Goal: Find specific page/section

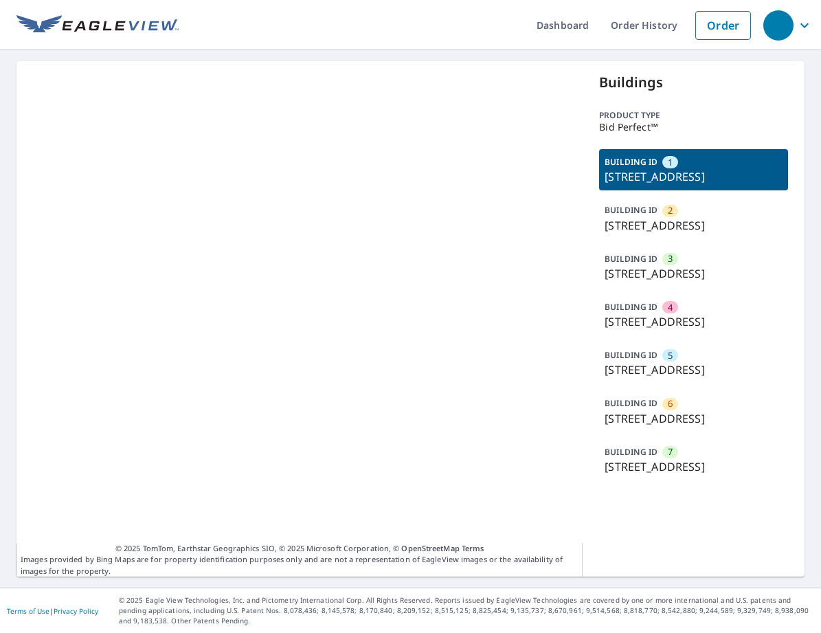
click at [667, 185] on p "[STREET_ADDRESS]" at bounding box center [694, 176] width 178 height 16
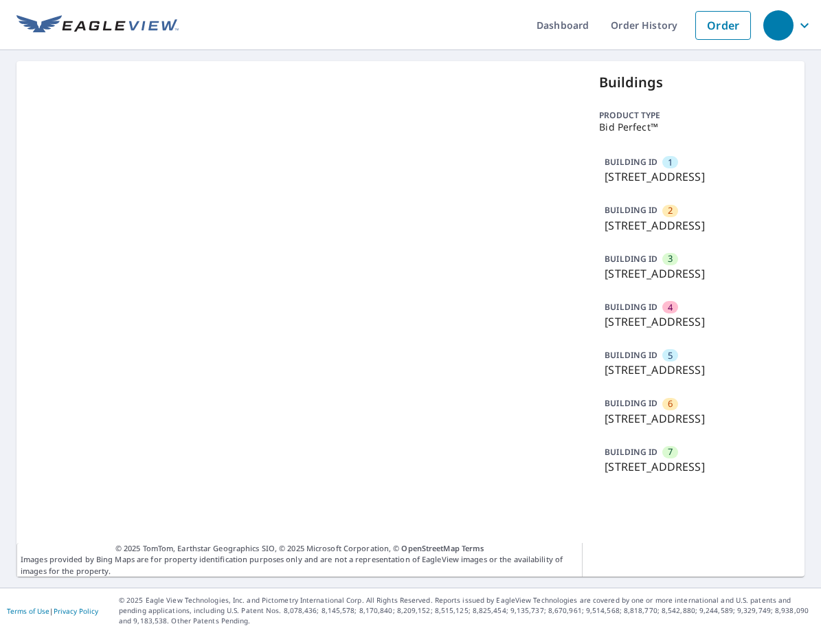
click at [715, 159] on div "BUILDING ID [GEOGRAPHIC_DATA][STREET_ADDRESS]" at bounding box center [693, 169] width 189 height 41
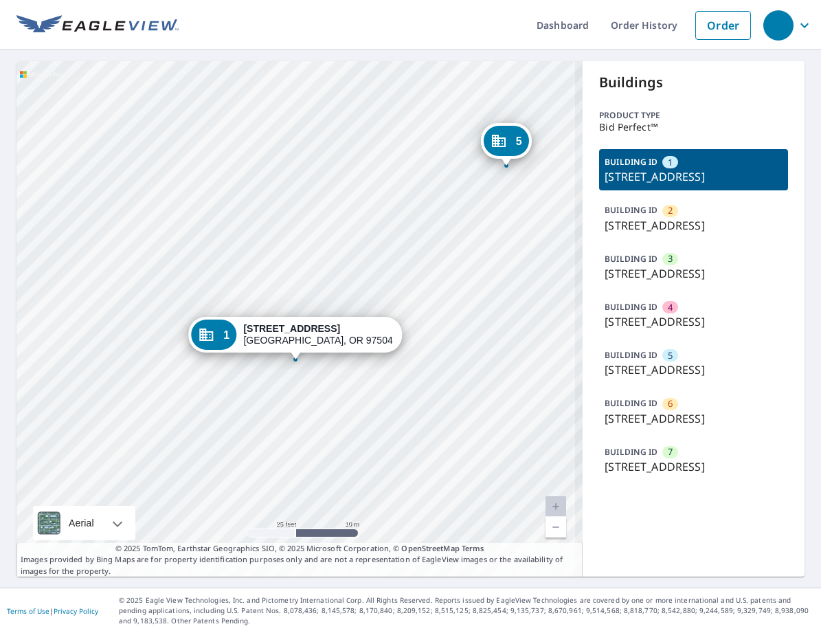
drag, startPoint x: 426, startPoint y: 335, endPoint x: 278, endPoint y: 211, distance: 193.1
click at [278, 211] on div "2 [STREET_ADDRESS][GEOGRAPHIC_DATA][STREET_ADDRESS] 4 [STREET_ADDRESS] 5 [STREE…" at bounding box center [299, 318] width 566 height 515
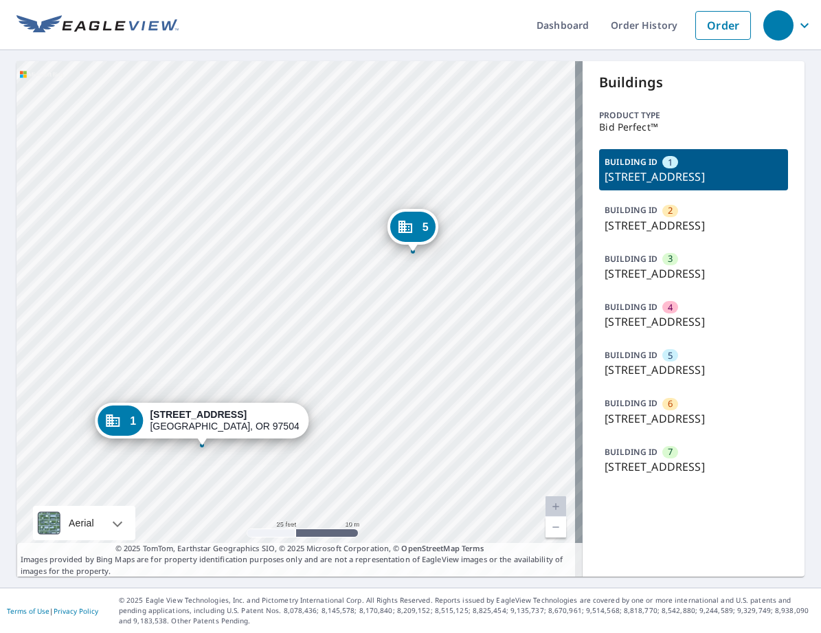
drag, startPoint x: 289, startPoint y: 260, endPoint x: 221, endPoint y: 339, distance: 104.2
click at [227, 323] on div "2 [STREET_ADDRESS][GEOGRAPHIC_DATA][STREET_ADDRESS] 4 [STREET_ADDRESS] 5 [STREE…" at bounding box center [299, 318] width 566 height 515
